Goal: Task Accomplishment & Management: Manage account settings

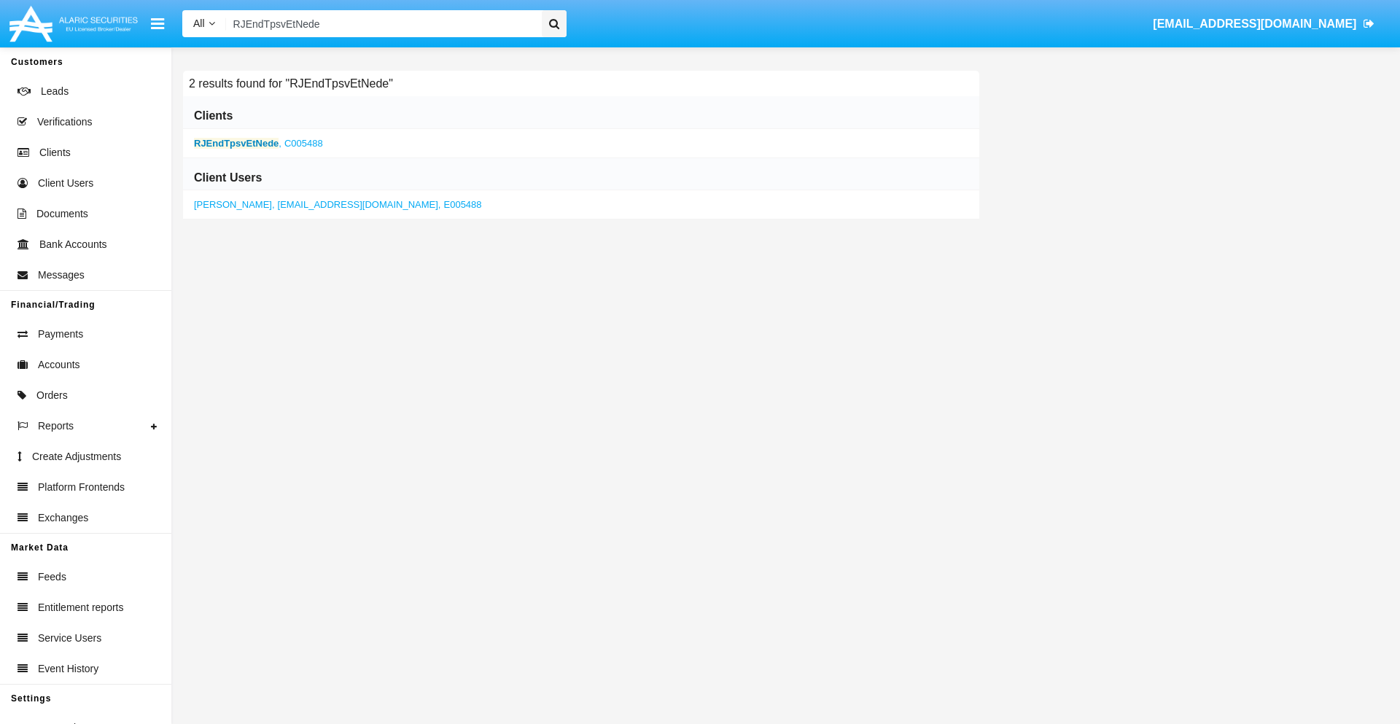
type input "RJEndTpsvEtNede"
click at [236, 143] on b "RJEndTpsvEtNede" at bounding box center [236, 143] width 85 height 11
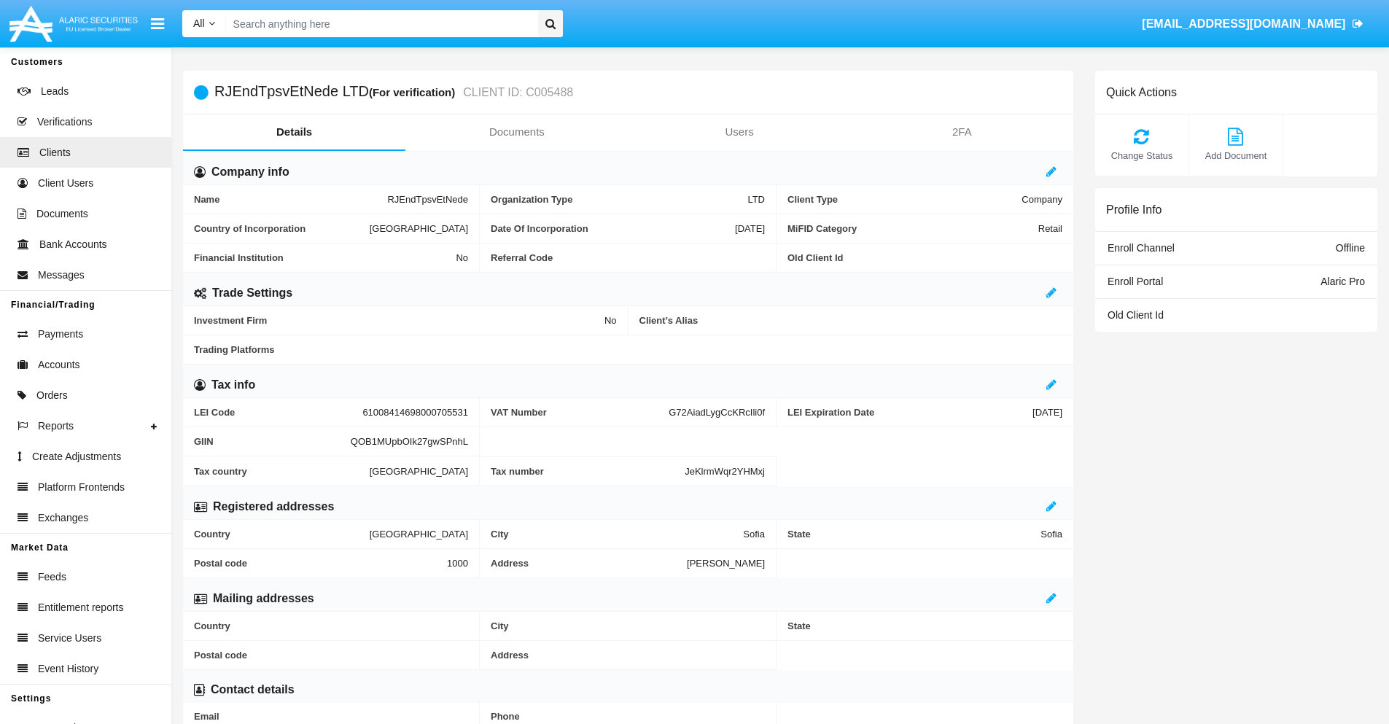
click at [516, 132] on link "Documents" at bounding box center [516, 131] width 222 height 35
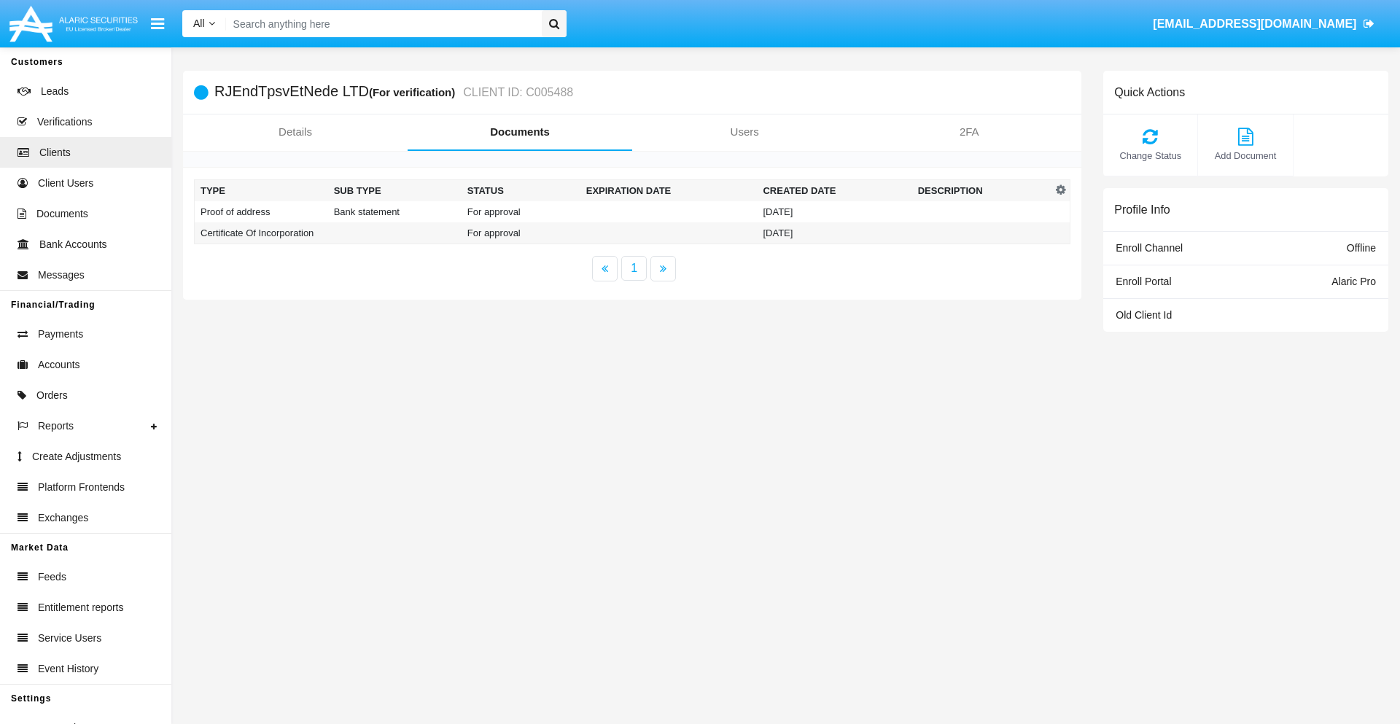
click at [261, 211] on td "Proof of address" at bounding box center [261, 211] width 133 height 21
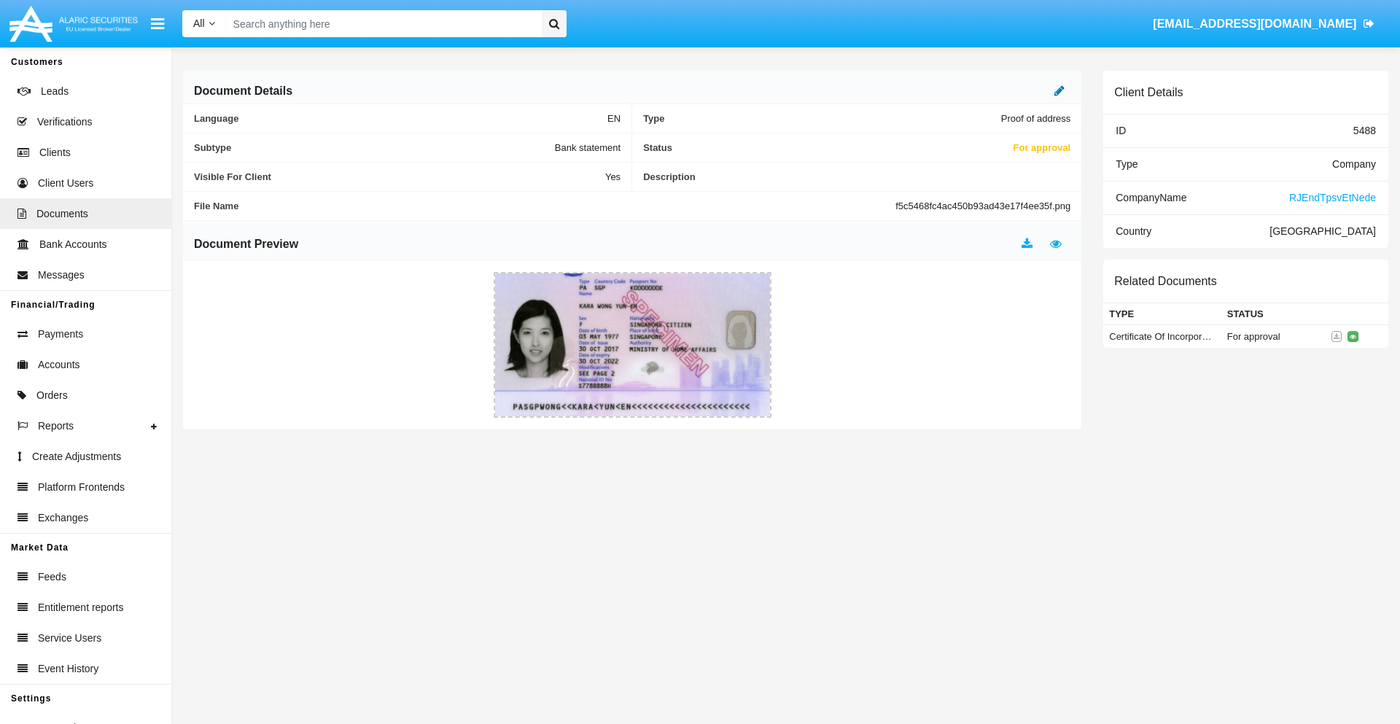
click at [1059, 90] on icon at bounding box center [1059, 91] width 10 height 12
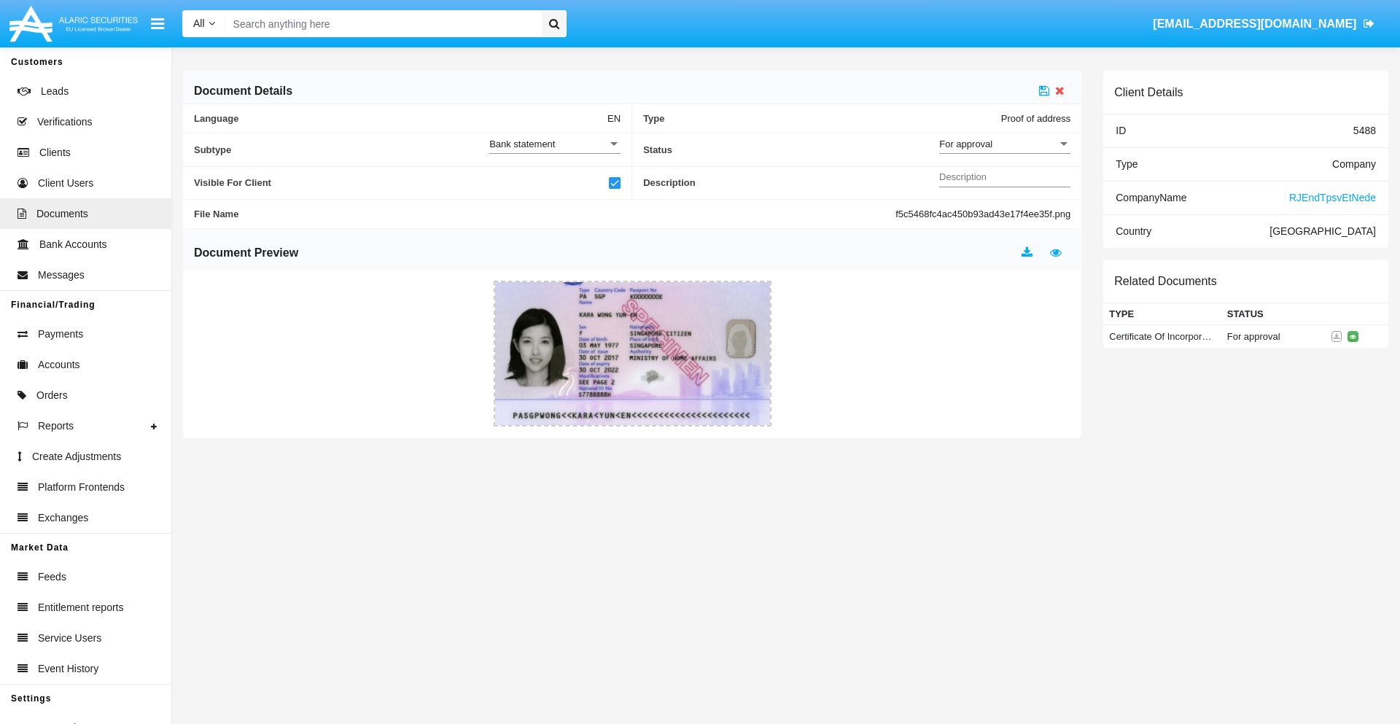
click at [1005, 144] on div "For approval" at bounding box center [998, 144] width 118 height 12
click at [1005, 152] on span "Approved" at bounding box center [1004, 152] width 131 height 28
click at [1044, 90] on icon at bounding box center [1044, 91] width 10 height 12
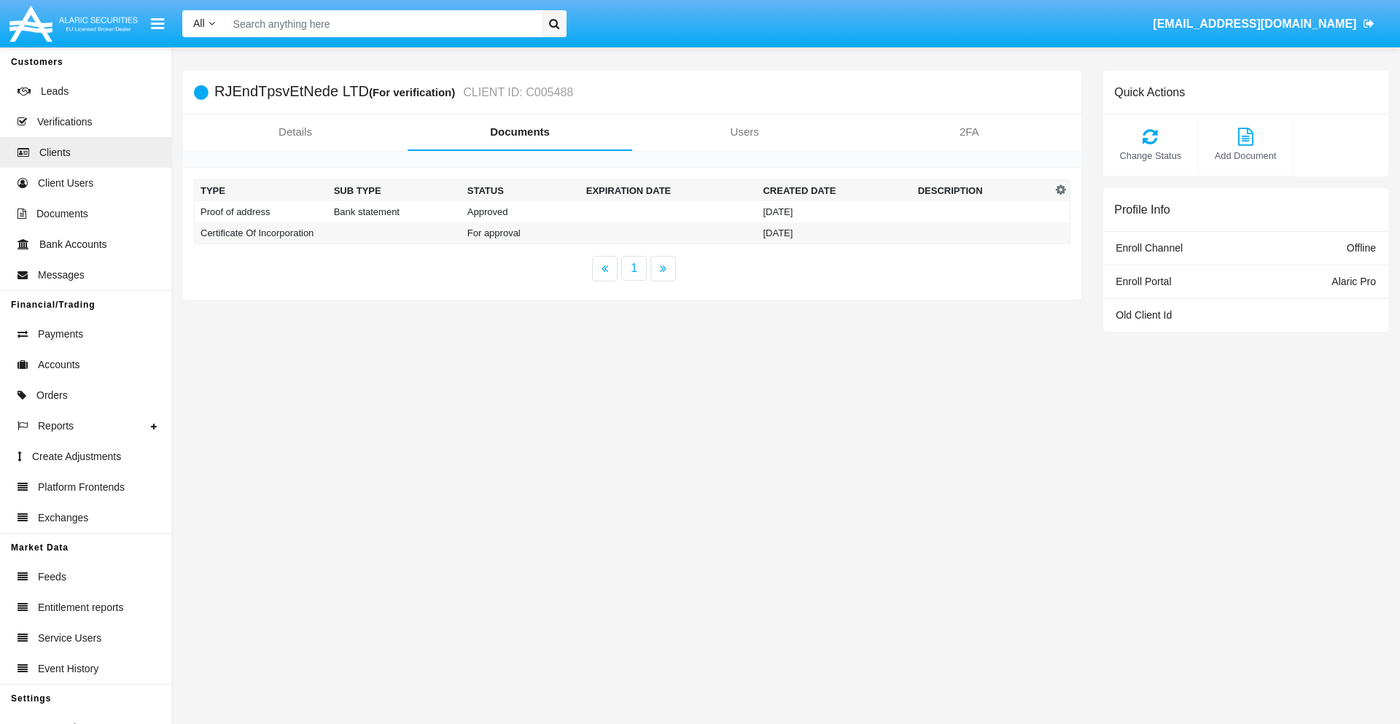
click at [261, 233] on td "Certificate Of Incorporation" at bounding box center [261, 233] width 133 height 22
